Goal: Obtain resource: Download file/media

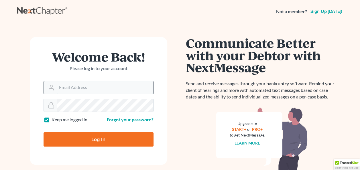
click at [105, 88] on input "Email Address" at bounding box center [105, 87] width 97 height 13
type input "[EMAIL_ADDRESS][DOMAIN_NAME]"
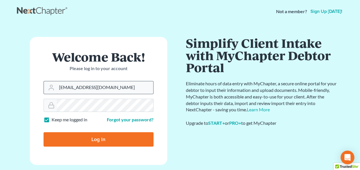
click at [44, 132] on input "Log In" at bounding box center [99, 139] width 110 height 14
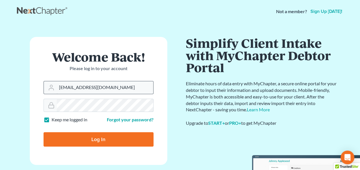
type input "Thinking..."
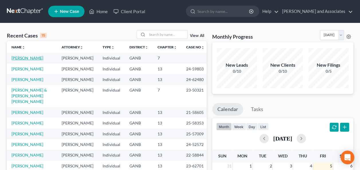
click at [27, 58] on link "Boyd-Cox, Billie" at bounding box center [27, 58] width 32 height 5
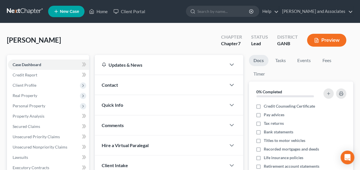
scroll to position [165, 0]
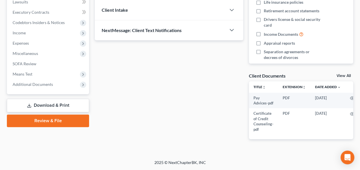
click at [54, 99] on link "Download & Print" at bounding box center [48, 105] width 82 height 13
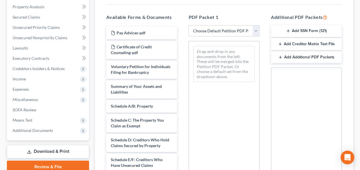
scroll to position [103, 0]
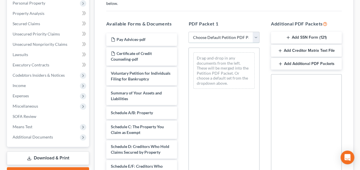
click at [255, 36] on select "Choose Default Petition PDF Packet Complete Bankruptcy Petition (all forms and …" at bounding box center [223, 37] width 71 height 11
select select "4"
click at [188, 32] on select "Choose Default Petition PDF Packet Complete Bankruptcy Petition (all forms and …" at bounding box center [223, 37] width 71 height 11
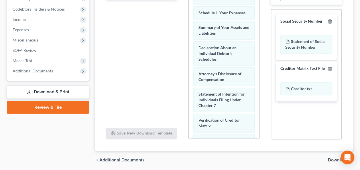
scroll to position [189, 0]
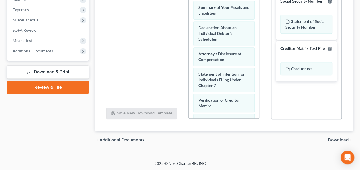
click at [335, 139] on span "Download" at bounding box center [338, 140] width 21 height 5
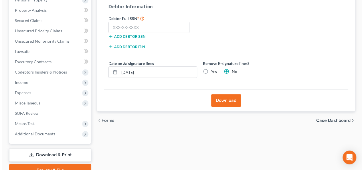
scroll to position [48, 0]
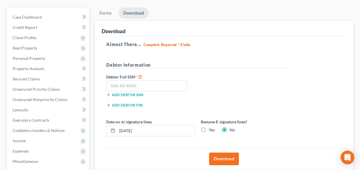
click at [156, 76] on label "Debtor Full SSN *" at bounding box center [150, 76] width 95 height 7
click at [155, 81] on input "text" at bounding box center [146, 85] width 81 height 11
type input "416-92-6048"
click at [230, 156] on button "Download" at bounding box center [224, 159] width 30 height 13
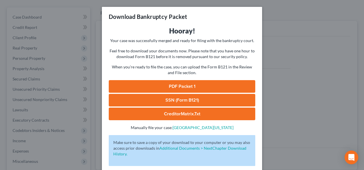
click at [180, 100] on link "SSN (Form B121)" at bounding box center [182, 100] width 147 height 13
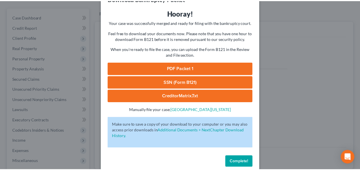
scroll to position [27, 0]
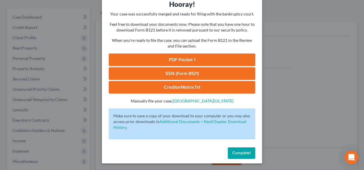
click at [241, 150] on button "Complete!" at bounding box center [241, 153] width 27 height 11
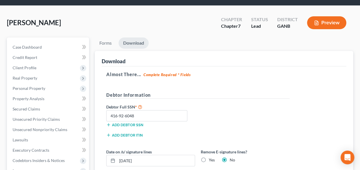
scroll to position [0, 0]
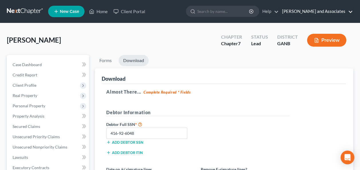
click at [352, 11] on link "Govan and Associates" at bounding box center [316, 11] width 74 height 10
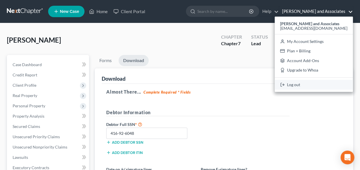
click at [313, 84] on link "Log out" at bounding box center [314, 85] width 78 height 10
